Goal: Task Accomplishment & Management: Use online tool/utility

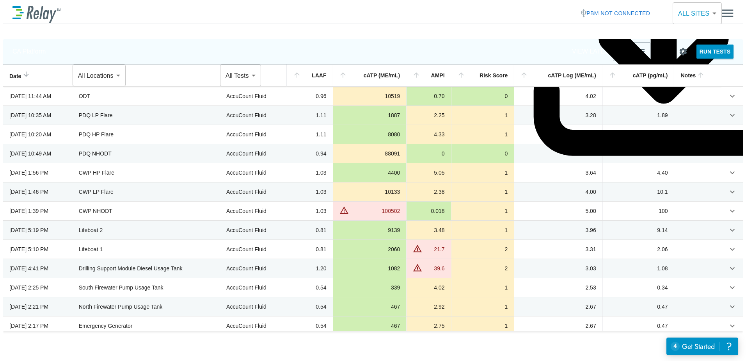
click at [31, 9] on img at bounding box center [36, 13] width 48 height 19
click at [58, 13] on div "ATP Testing [PERSON_NAME] PBM not connected Group: ALL SITES ********* ​" at bounding box center [372, 13] width 721 height 20
click at [65, 12] on p "ATP Testing" at bounding box center [78, 13] width 36 height 9
click at [121, 9] on p "[PERSON_NAME]" at bounding box center [133, 13] width 75 height 9
click at [591, 10] on span "PBM not connected" at bounding box center [618, 14] width 64 height 10
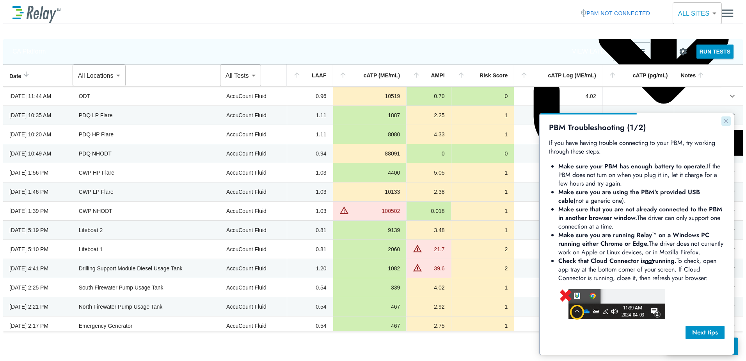
click at [726, 122] on icon "Close guide" at bounding box center [726, 121] width 6 height 6
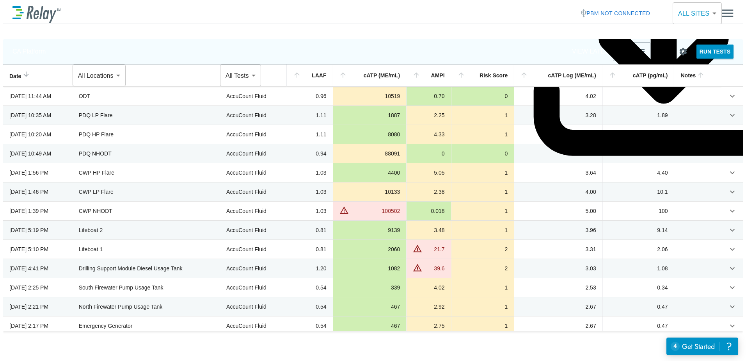
click at [615, 19] on div "ATP Testing [PERSON_NAME] PBM not connected Group: ALL SITES ********* ​" at bounding box center [372, 13] width 721 height 20
click at [609, 10] on span "not connected" at bounding box center [626, 13] width 50 height 6
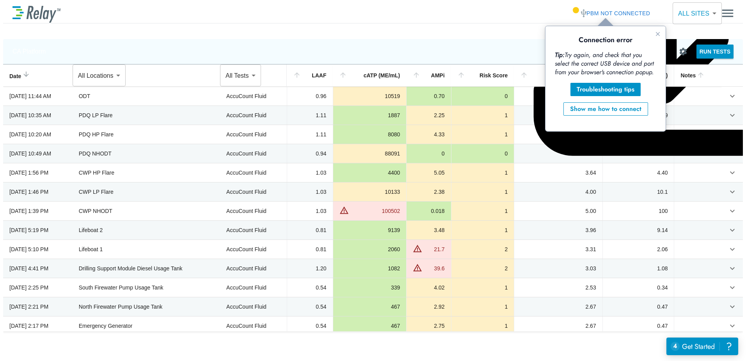
click at [595, 9] on span "PBM not connected" at bounding box center [618, 14] width 64 height 10
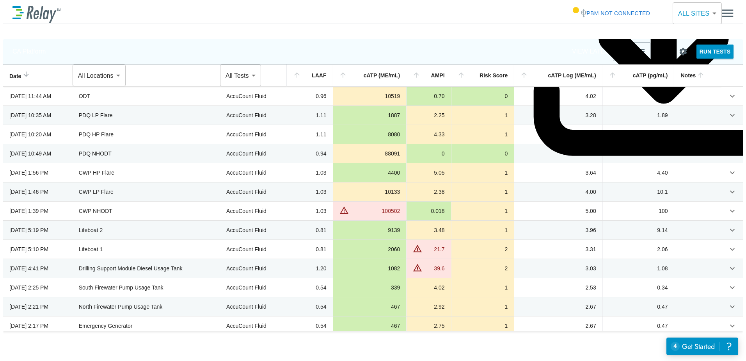
click at [604, 6] on button "PBM not connected" at bounding box center [616, 13] width 76 height 14
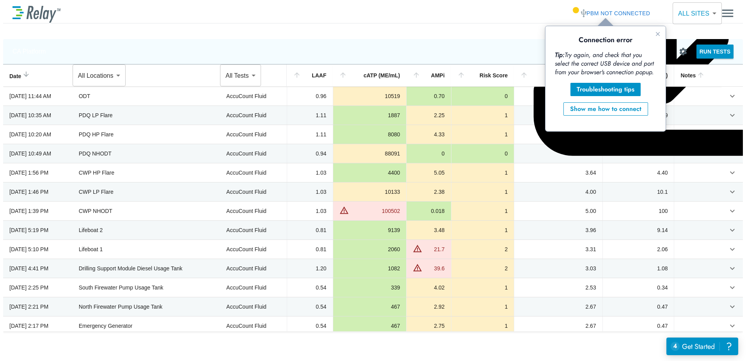
click at [605, 10] on span "not connected" at bounding box center [626, 13] width 50 height 6
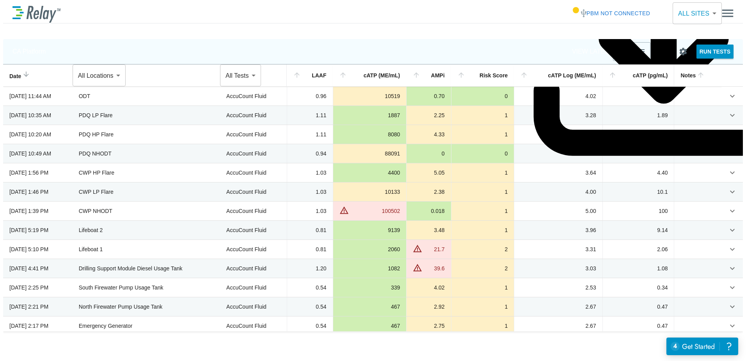
click at [605, 10] on span "not connected" at bounding box center [626, 13] width 50 height 6
click at [593, 9] on span "PBM not connected" at bounding box center [618, 14] width 64 height 10
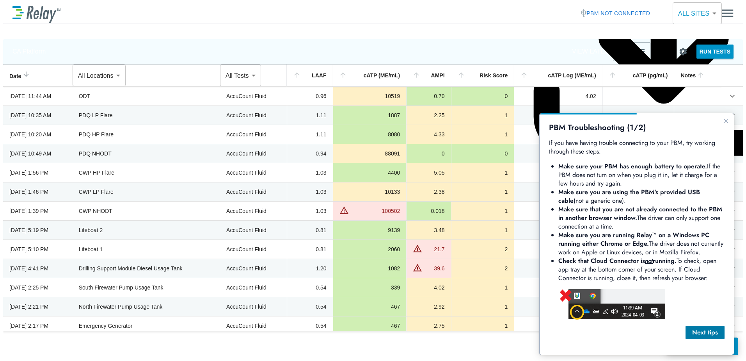
click at [702, 332] on div "Next tips" at bounding box center [705, 331] width 27 height 9
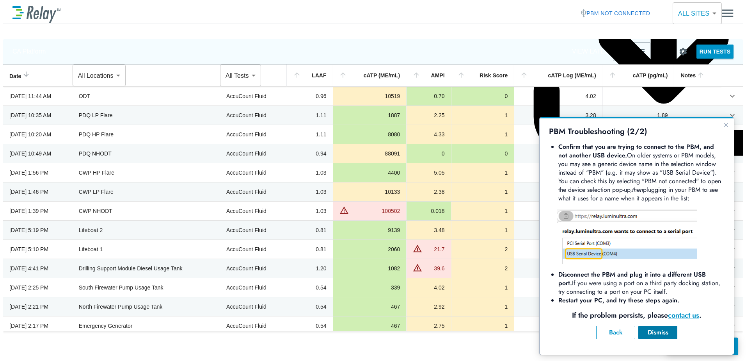
click at [669, 331] on div "Dismiss" at bounding box center [658, 331] width 27 height 9
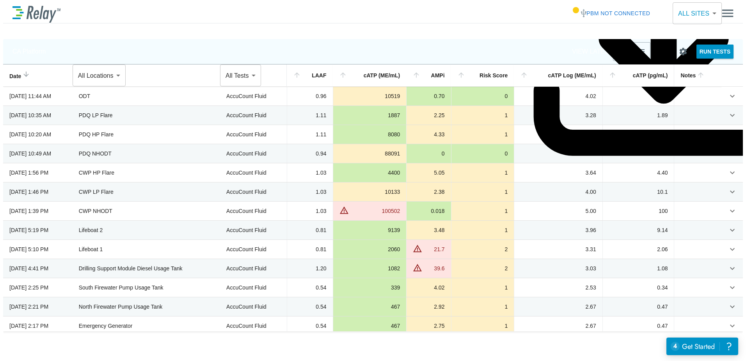
click at [634, 10] on span "not connected" at bounding box center [626, 13] width 50 height 6
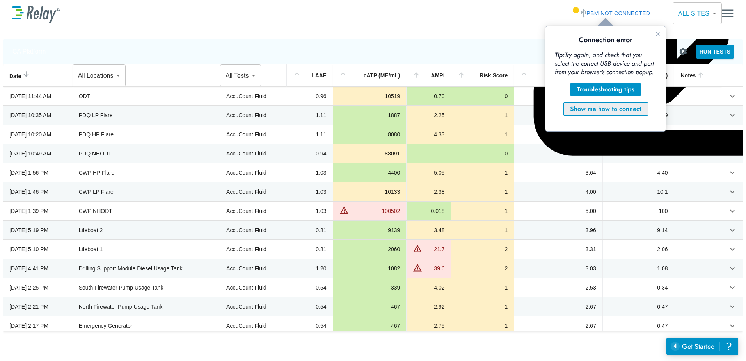
click at [616, 107] on div "Show me how to connect" at bounding box center [605, 108] width 71 height 9
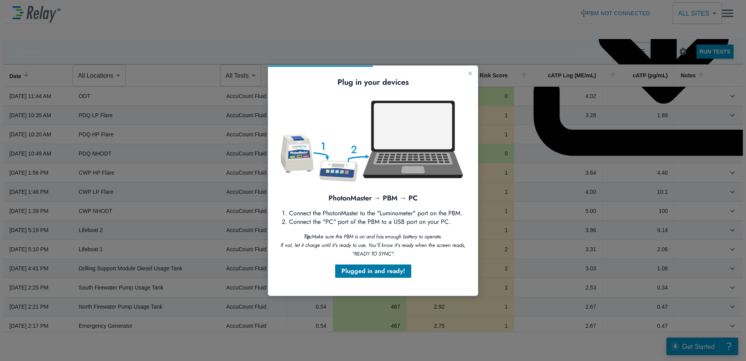
click at [395, 273] on div "Plugged in and ready!" at bounding box center [373, 270] width 64 height 9
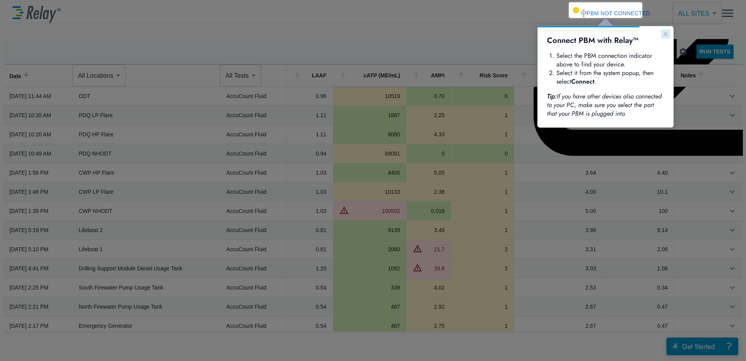
click at [664, 34] on icon "Close guide" at bounding box center [666, 34] width 6 height 6
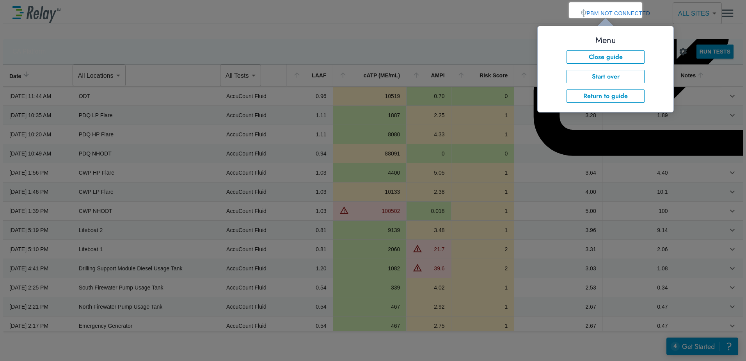
click at [615, 84] on div "Menu Close guide Start over Return to guide" at bounding box center [605, 69] width 117 height 67
click at [614, 83] on button "Start over" at bounding box center [606, 76] width 78 height 13
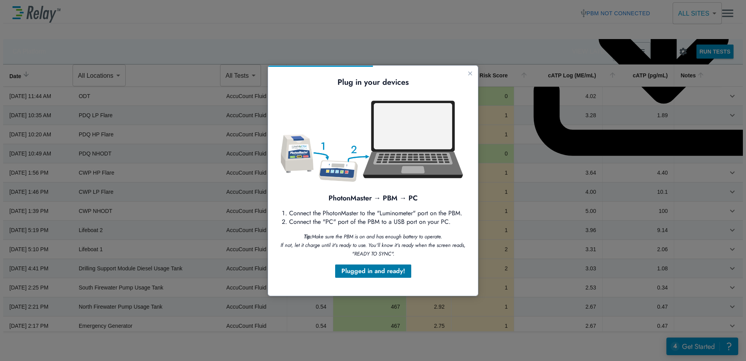
click at [398, 272] on div "Plugged in and ready!" at bounding box center [373, 270] width 64 height 9
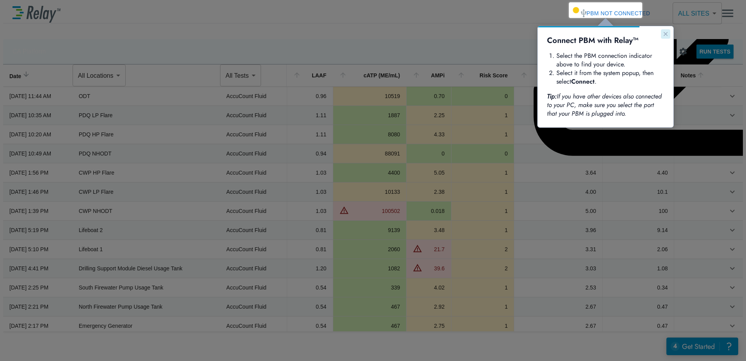
click at [668, 34] on icon "Close guide" at bounding box center [666, 34] width 6 height 6
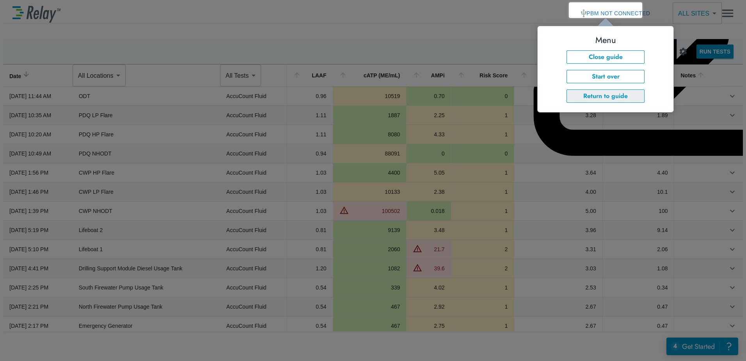
click at [612, 99] on button "Return to guide" at bounding box center [606, 95] width 78 height 13
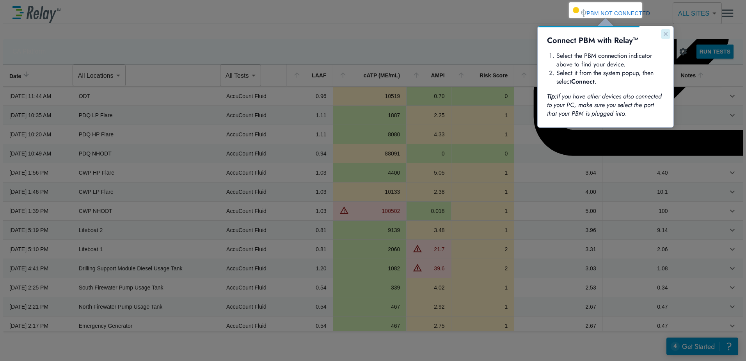
click at [669, 30] on button "Close guide" at bounding box center [665, 33] width 9 height 9
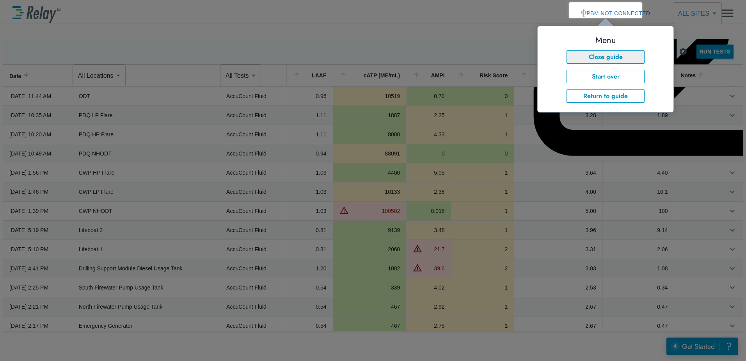
click at [631, 57] on button "Close guide" at bounding box center [606, 56] width 78 height 13
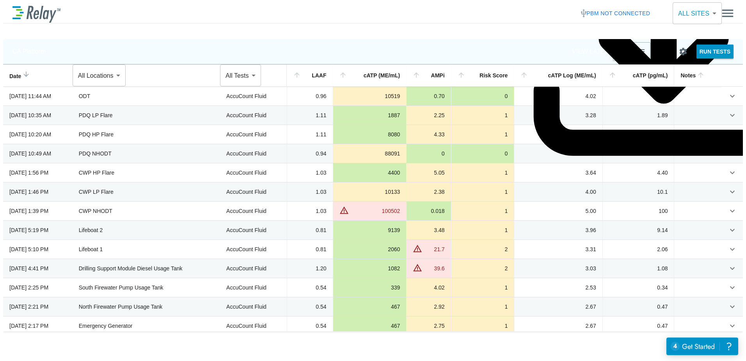
click at [607, 16] on button "PBM not connected" at bounding box center [616, 13] width 76 height 14
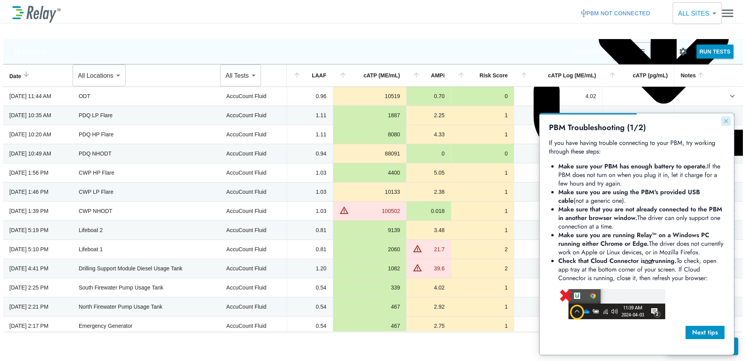
click at [727, 123] on icon "Close guide" at bounding box center [726, 121] width 6 height 6
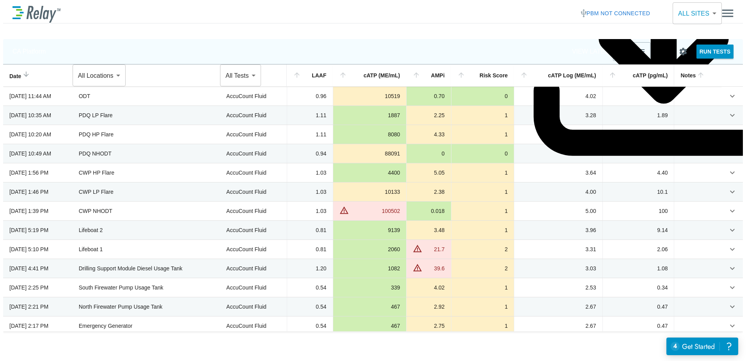
click at [631, 13] on span "not connected" at bounding box center [626, 13] width 50 height 6
click at [622, 10] on span "not connected" at bounding box center [626, 13] width 50 height 6
click at [650, 58] on div "**********" at bounding box center [373, 185] width 740 height 292
click at [697, 46] on button "RUN TESTS" at bounding box center [715, 51] width 37 height 14
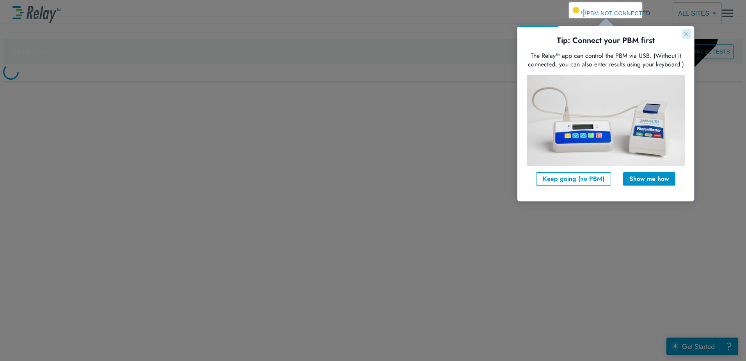
click at [684, 36] on icon "Close guide" at bounding box center [686, 34] width 6 height 6
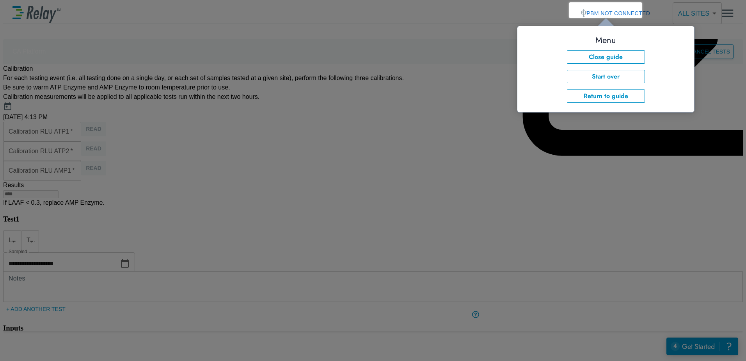
click at [684, 36] on div "Menu" at bounding box center [606, 40] width 158 height 9
click at [624, 60] on button "Close guide" at bounding box center [606, 56] width 78 height 13
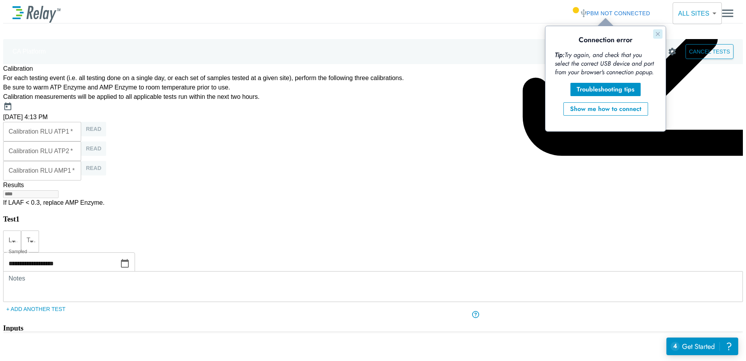
click at [656, 35] on icon "Close guide" at bounding box center [658, 34] width 6 height 6
